Goal: Task Accomplishment & Management: Manage account settings

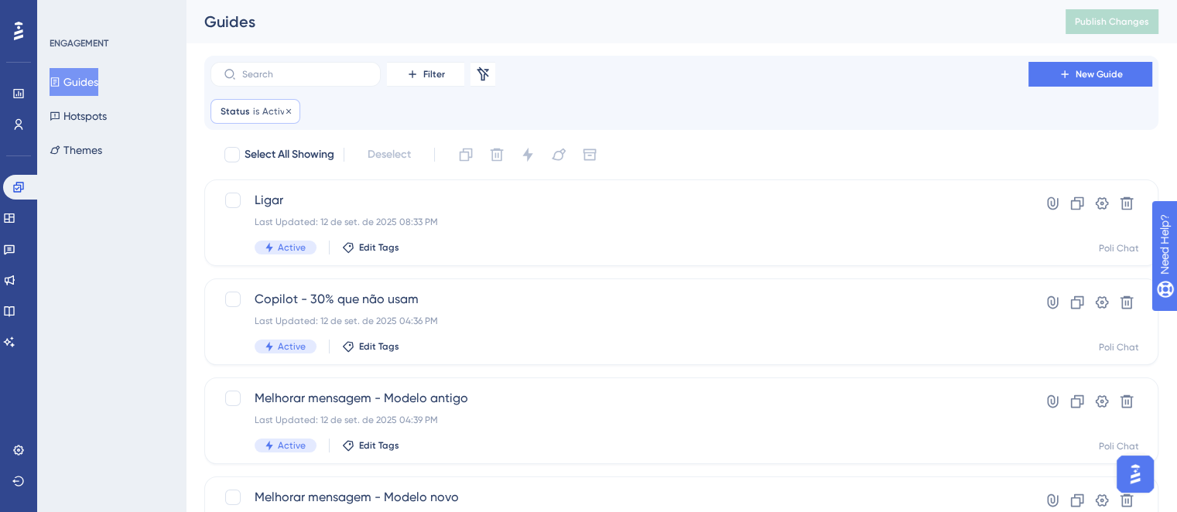
click at [276, 110] on span "Active" at bounding box center [276, 111] width 28 height 12
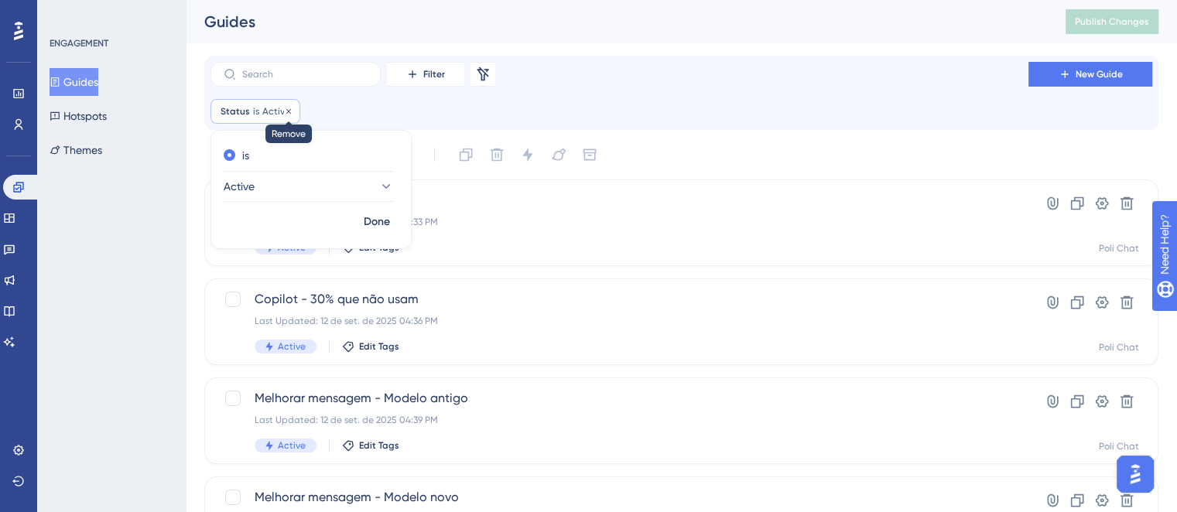
click at [286, 110] on icon at bounding box center [288, 110] width 5 height 5
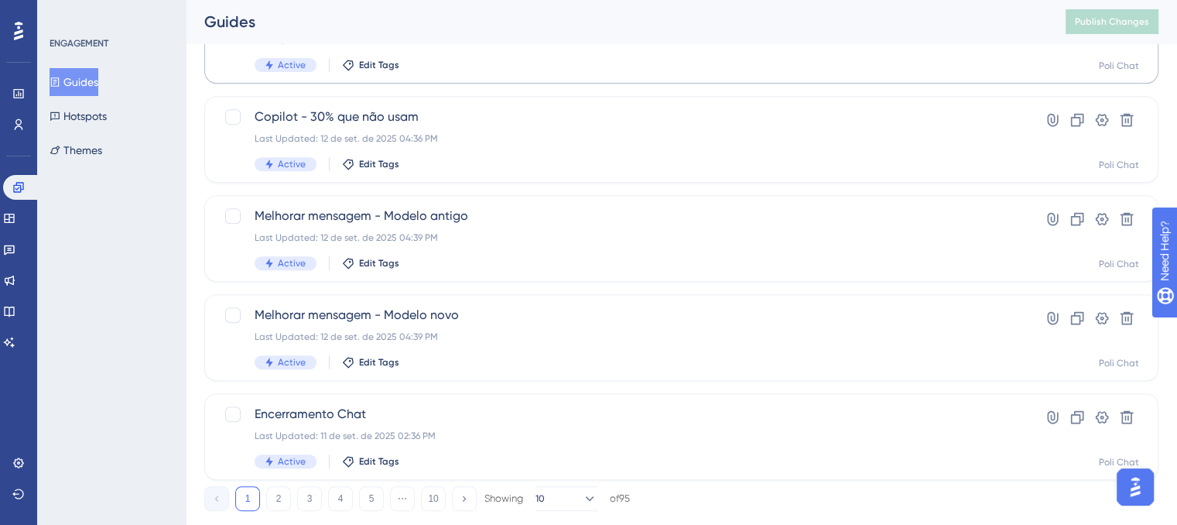
scroll to position [676, 0]
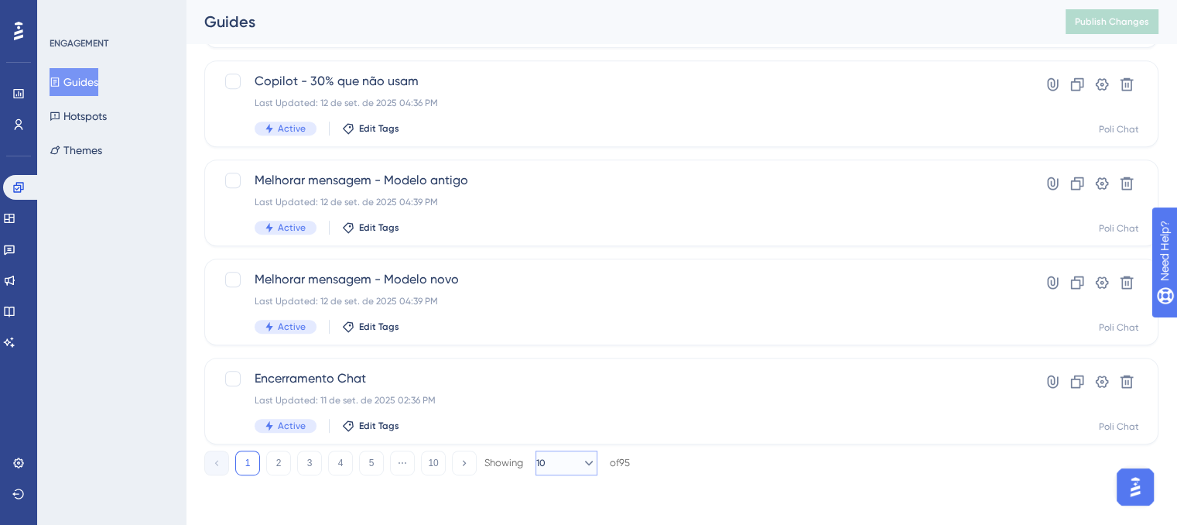
click at [585, 462] on icon at bounding box center [589, 462] width 9 height 5
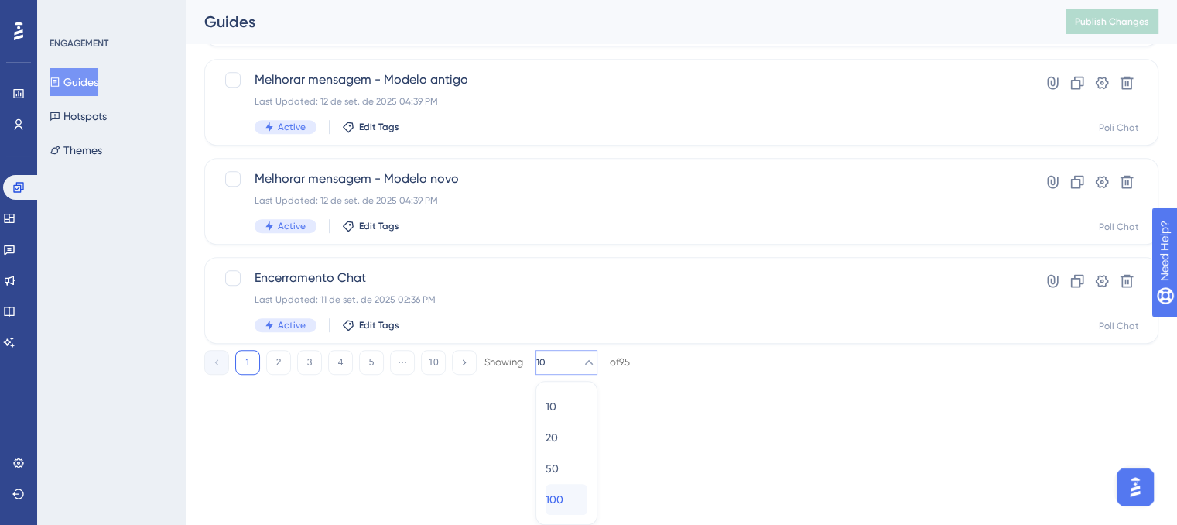
click at [569, 499] on div "100 100" at bounding box center [566, 499] width 42 height 31
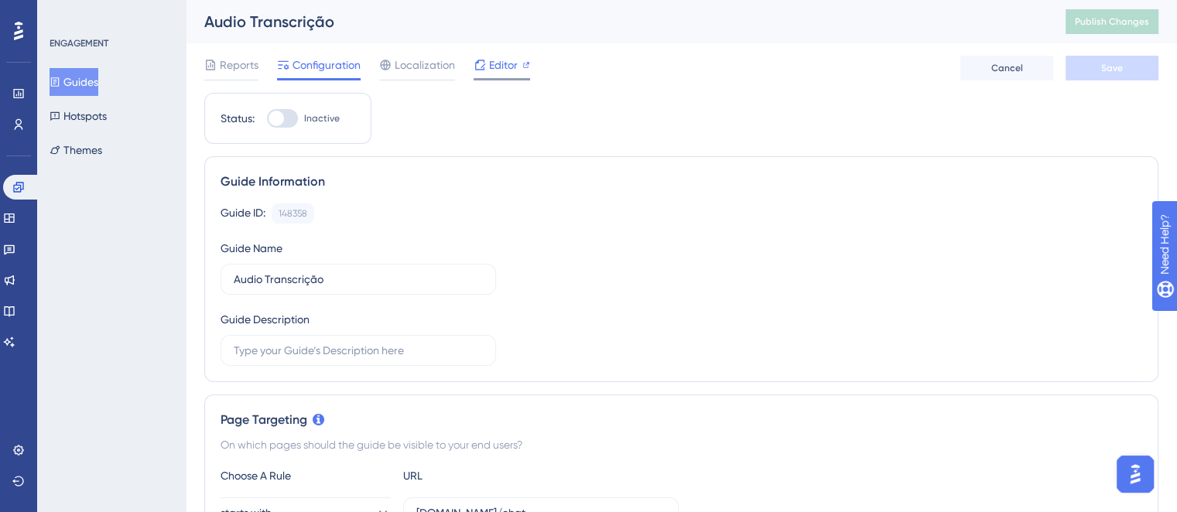
click at [505, 56] on span "Editor" at bounding box center [503, 65] width 29 height 19
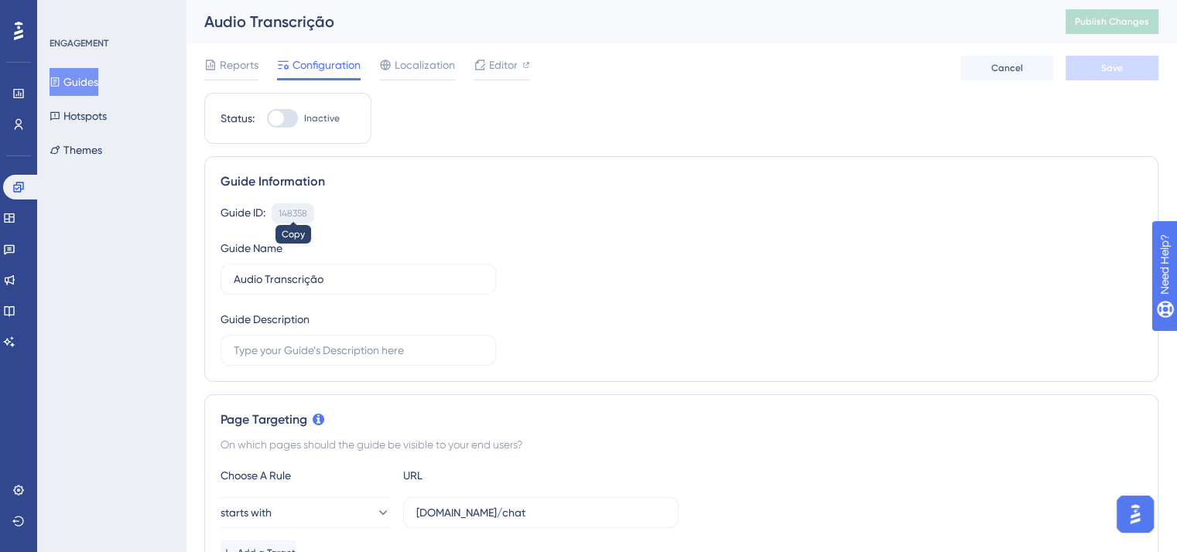
click at [291, 208] on div "148358" at bounding box center [293, 213] width 29 height 12
click at [292, 210] on div "148358" at bounding box center [293, 213] width 29 height 12
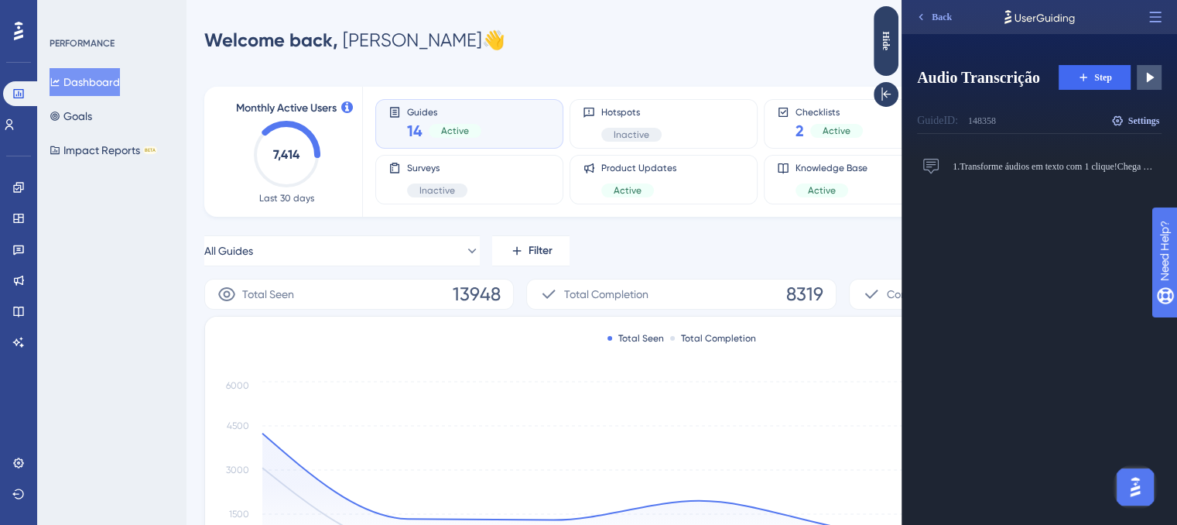
click at [1144, 123] on span "Settings" at bounding box center [1144, 121] width 32 height 12
click at [1149, 118] on span "Settings" at bounding box center [1144, 121] width 32 height 12
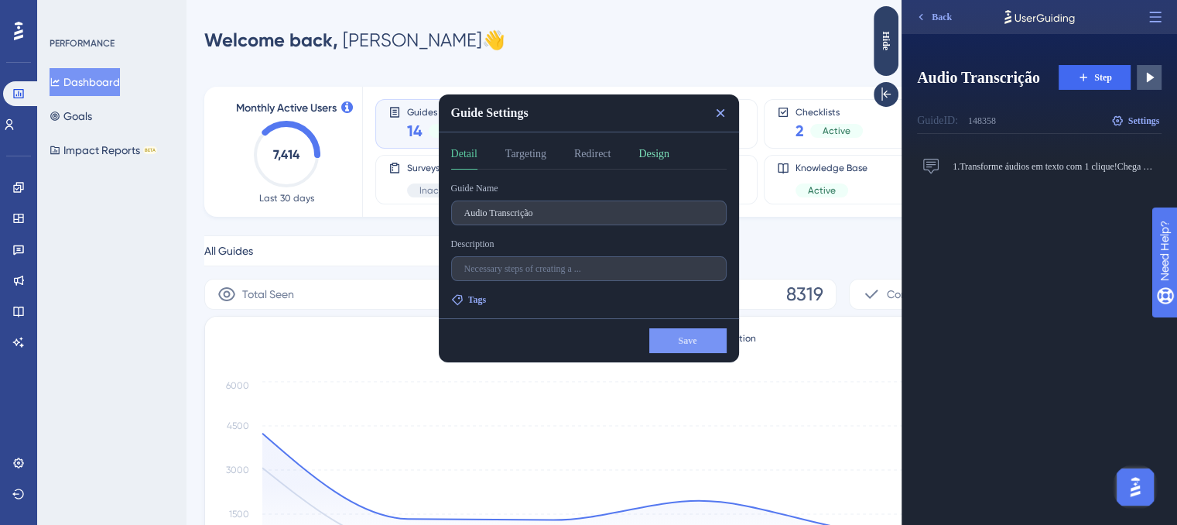
click at [664, 158] on button "Design" at bounding box center [653, 157] width 31 height 25
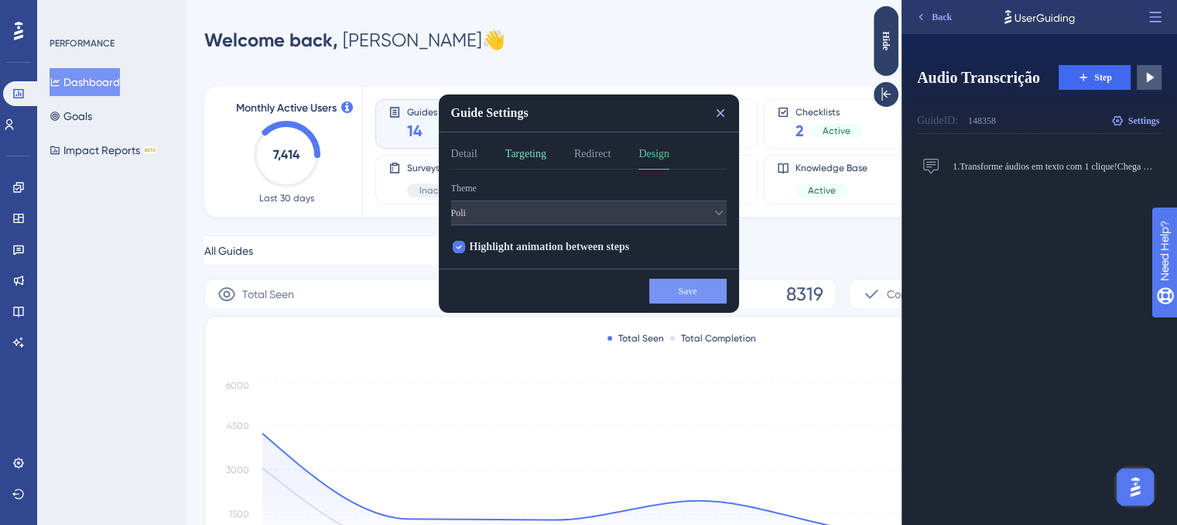
click at [546, 149] on button "Targeting" at bounding box center [525, 157] width 41 height 25
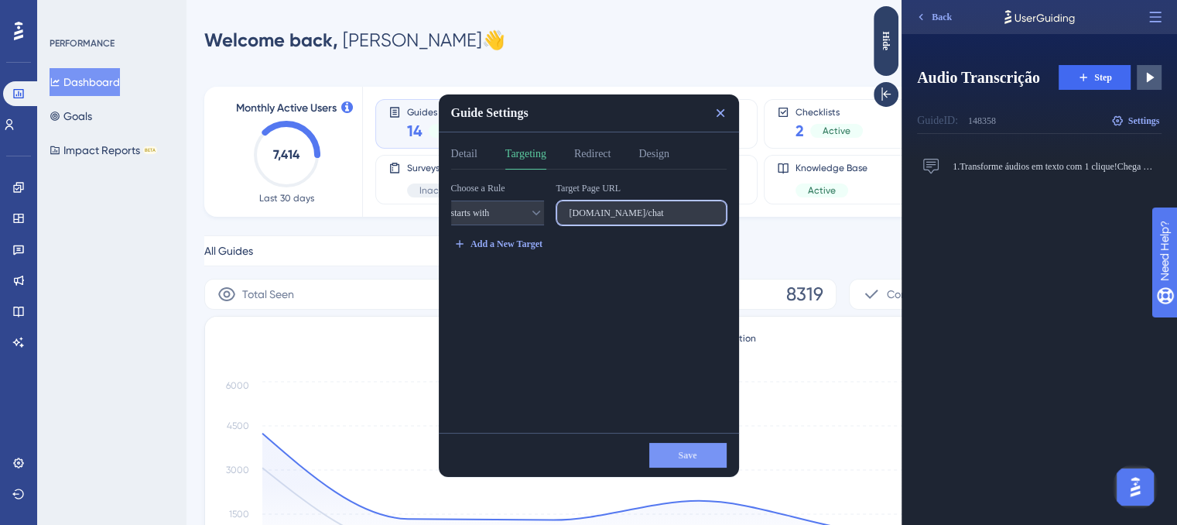
click at [630, 210] on input "app-spa.poli.digital/chat" at bounding box center [641, 212] width 144 height 11
